Goal: Information Seeking & Learning: Learn about a topic

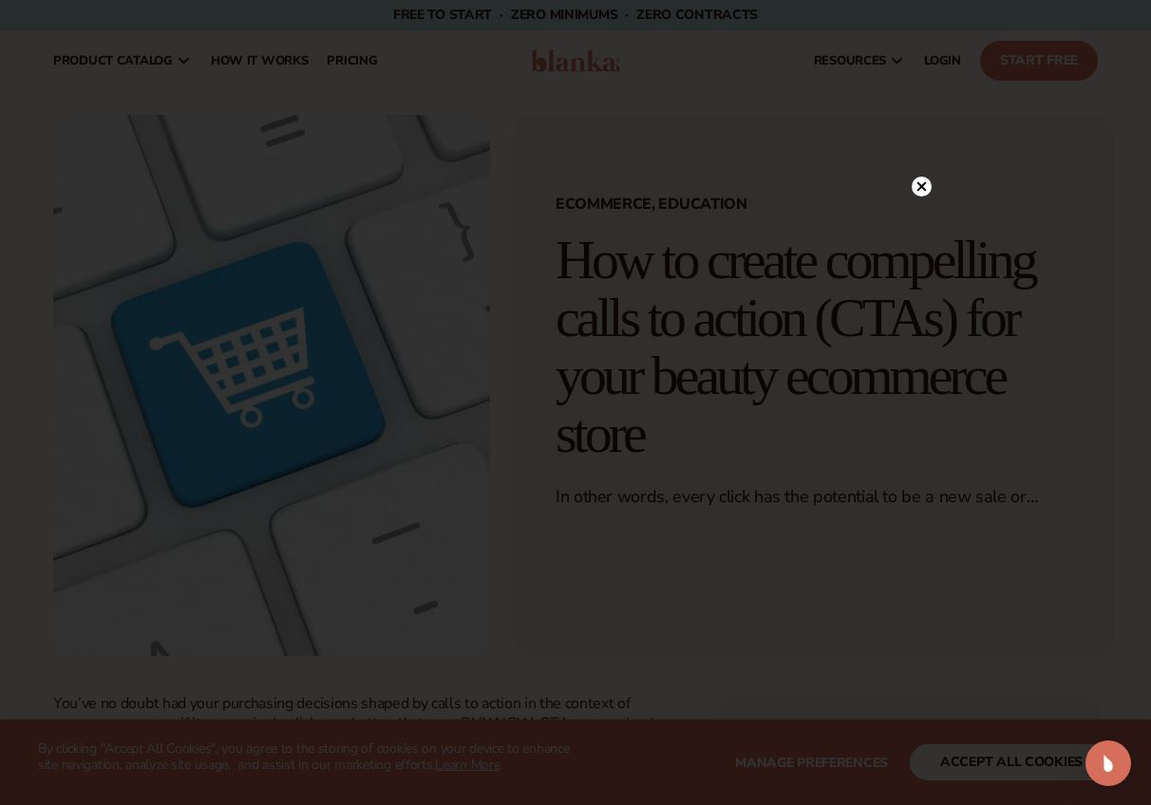
click at [922, 179] on circle at bounding box center [921, 187] width 20 height 20
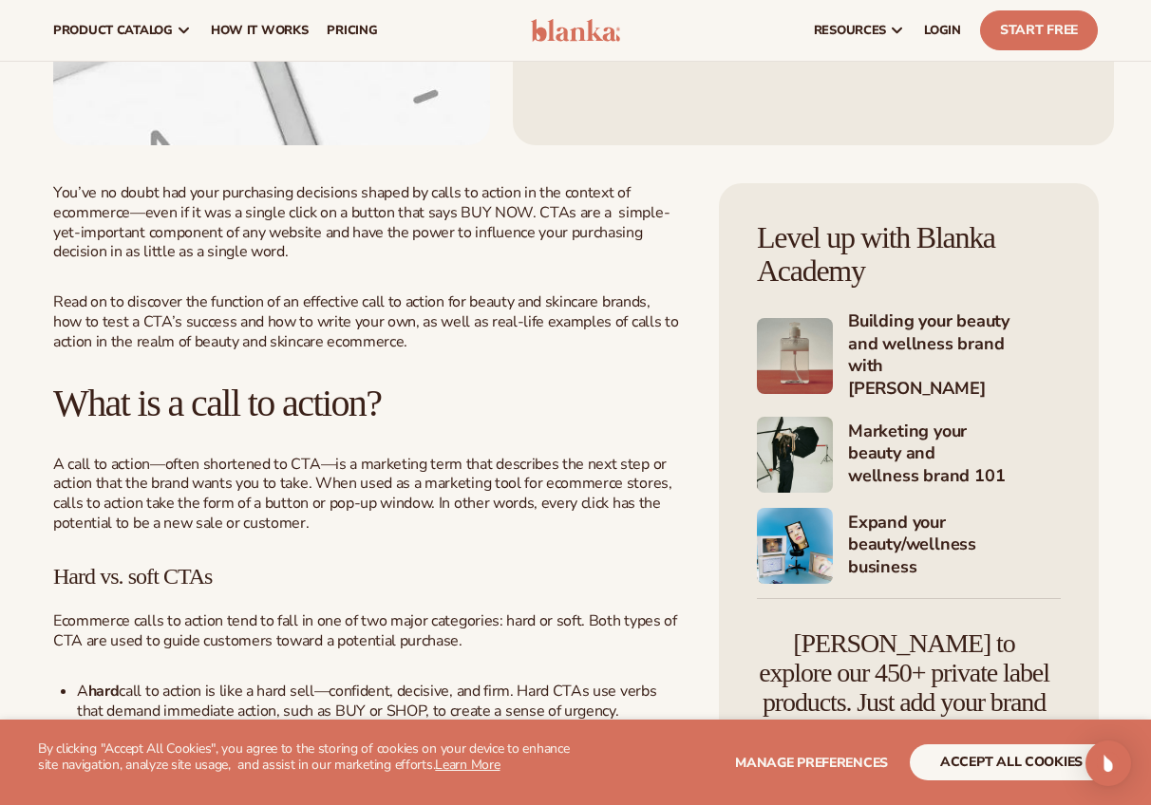
scroll to position [507, 0]
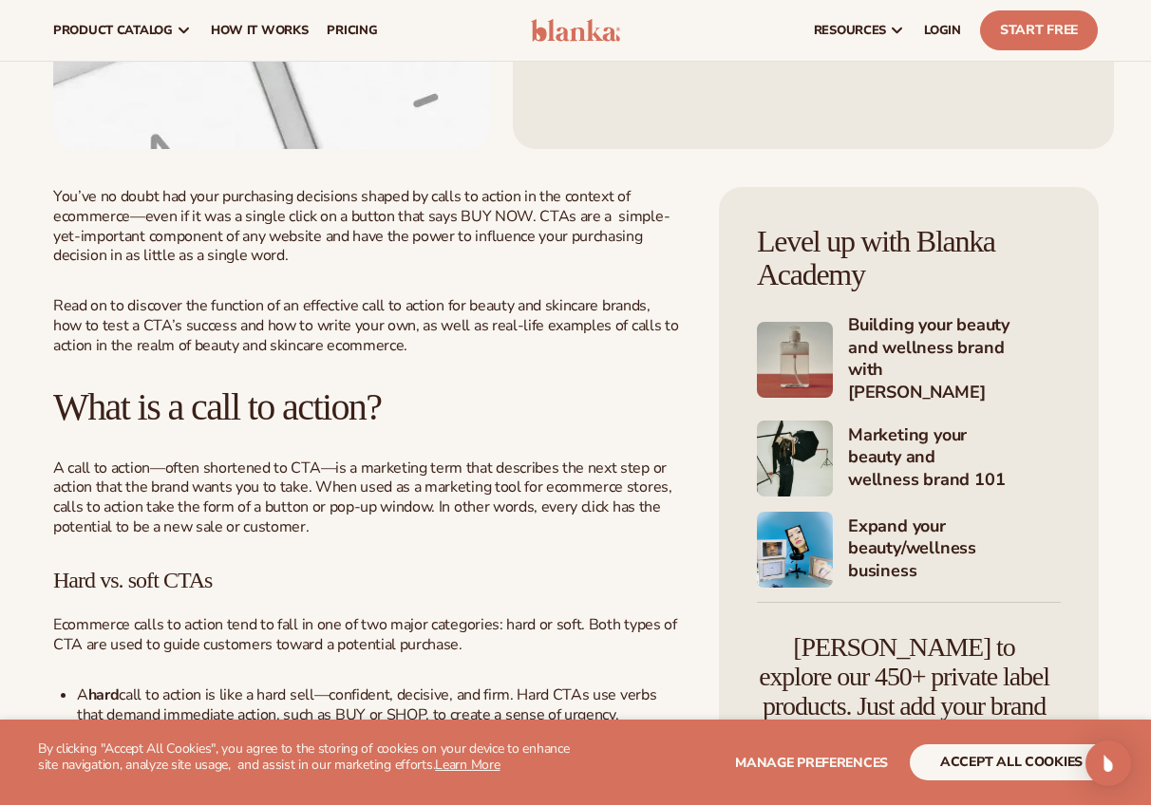
click at [872, 761] on span "Manage preferences" at bounding box center [811, 763] width 153 height 18
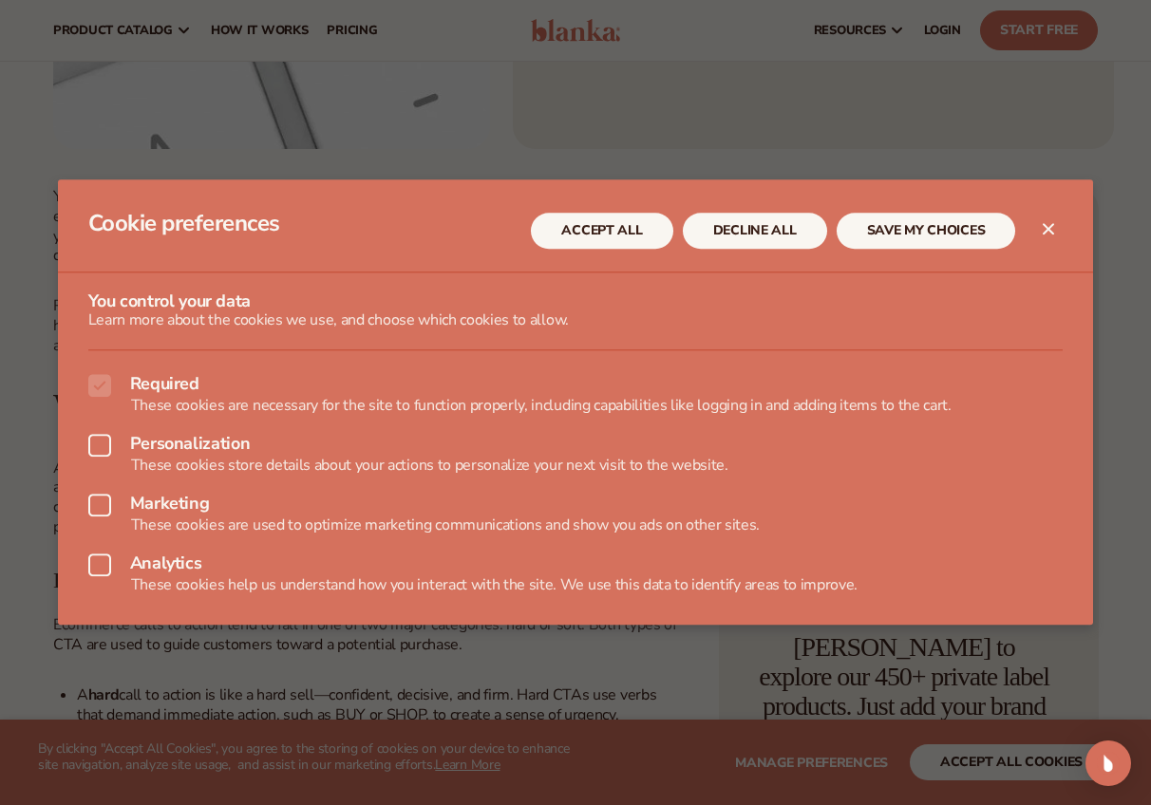
click at [93, 446] on icon at bounding box center [99, 445] width 23 height 23
click at [96, 501] on icon at bounding box center [99, 505] width 23 height 23
drag, startPoint x: 98, startPoint y: 567, endPoint x: 215, endPoint y: 557, distance: 117.2
click at [98, 567] on icon at bounding box center [99, 565] width 23 height 23
click at [636, 242] on button "ACCEPT ALL" at bounding box center [601, 232] width 141 height 36
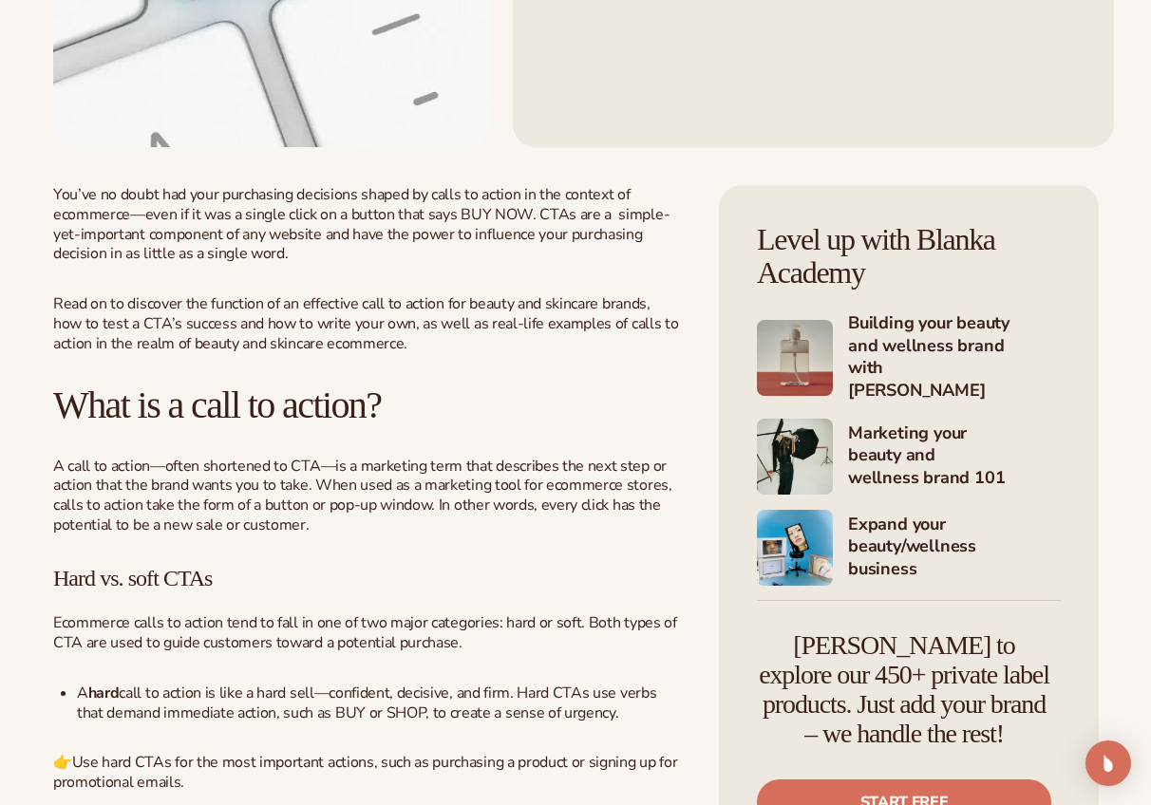
scroll to position [514, 0]
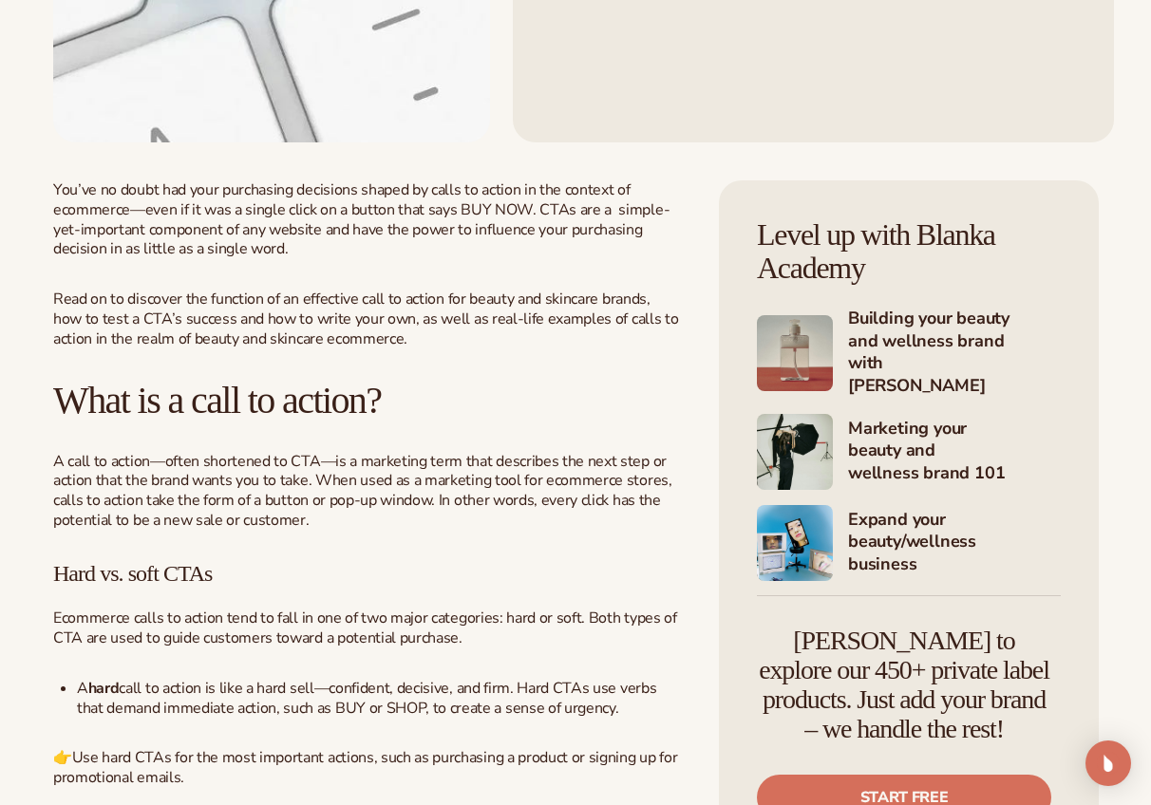
click at [607, 333] on p "Read on to discover the function of an effective call to action for beauty and …" at bounding box center [367, 319] width 628 height 59
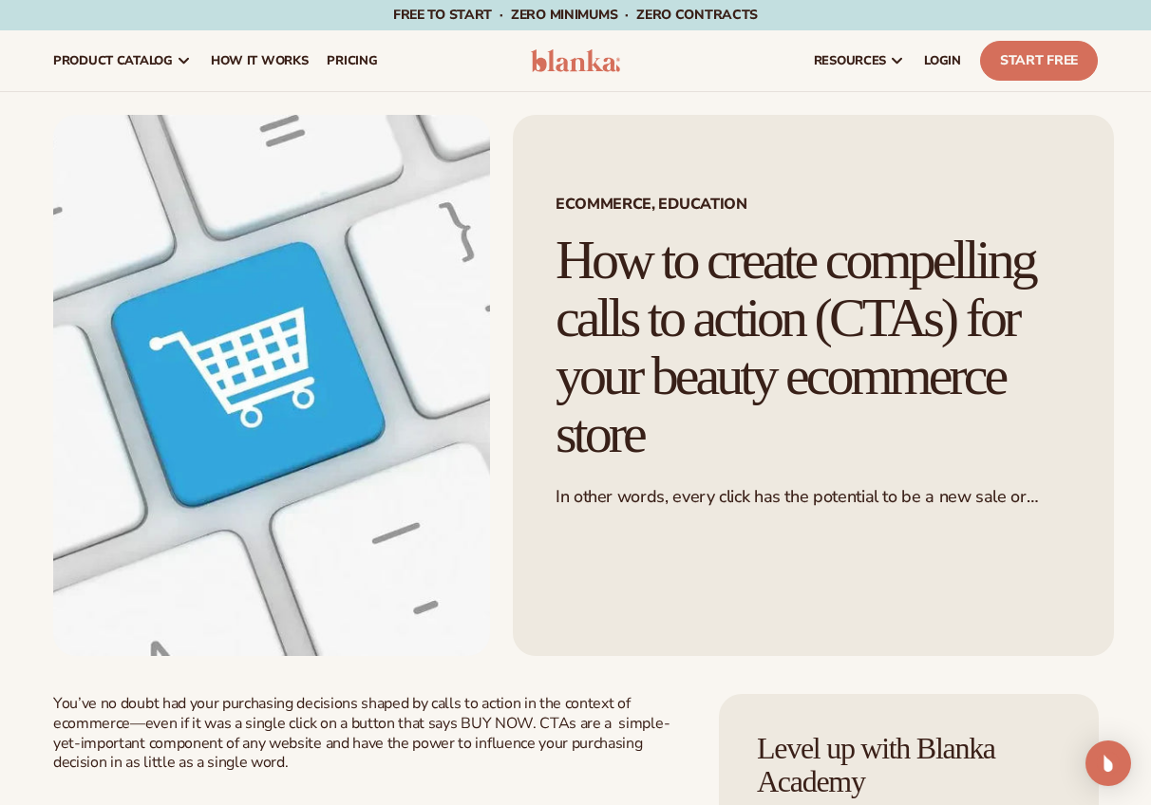
scroll to position [0, 0]
